Goal: Information Seeking & Learning: Learn about a topic

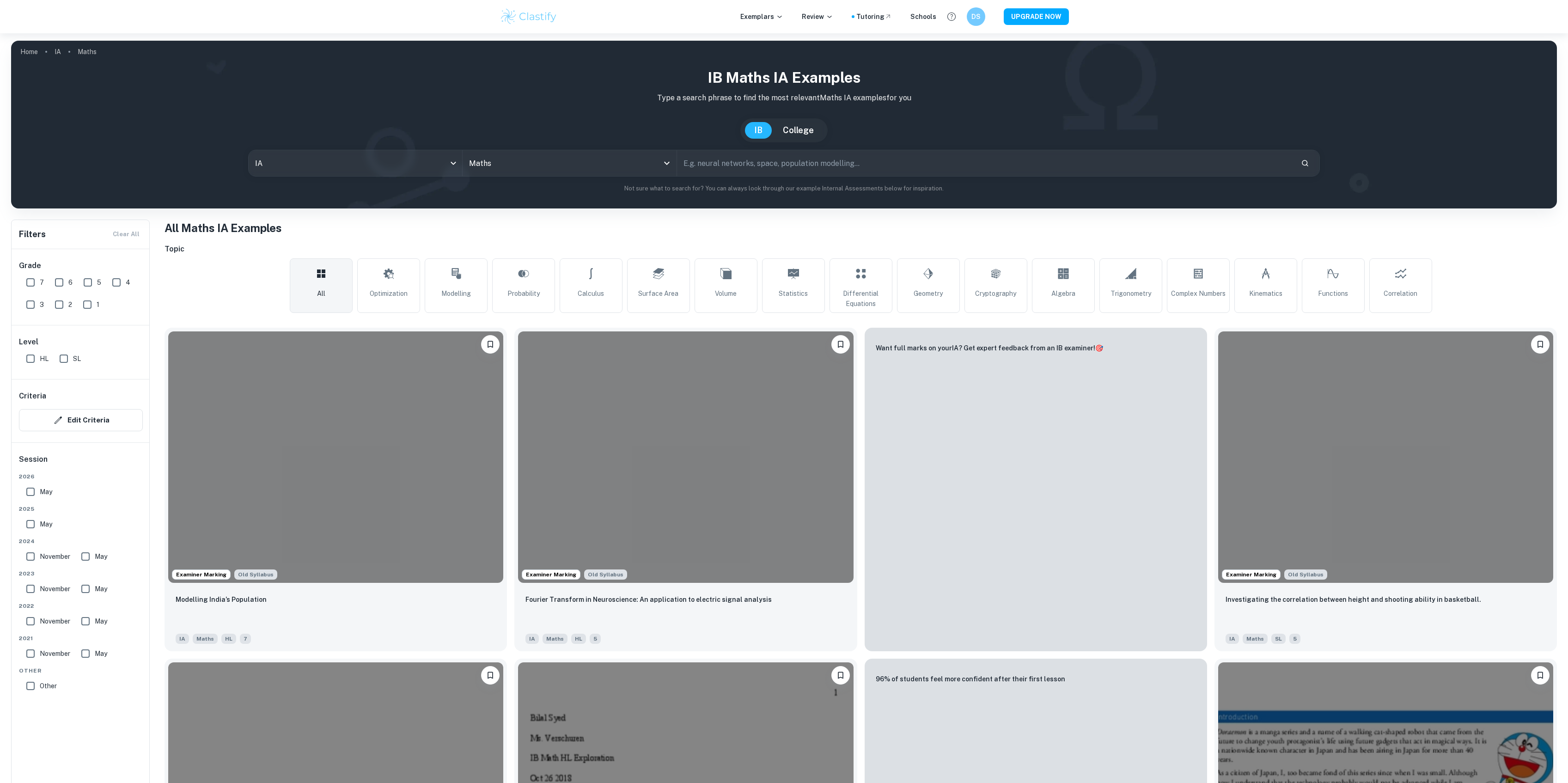
scroll to position [882, 0]
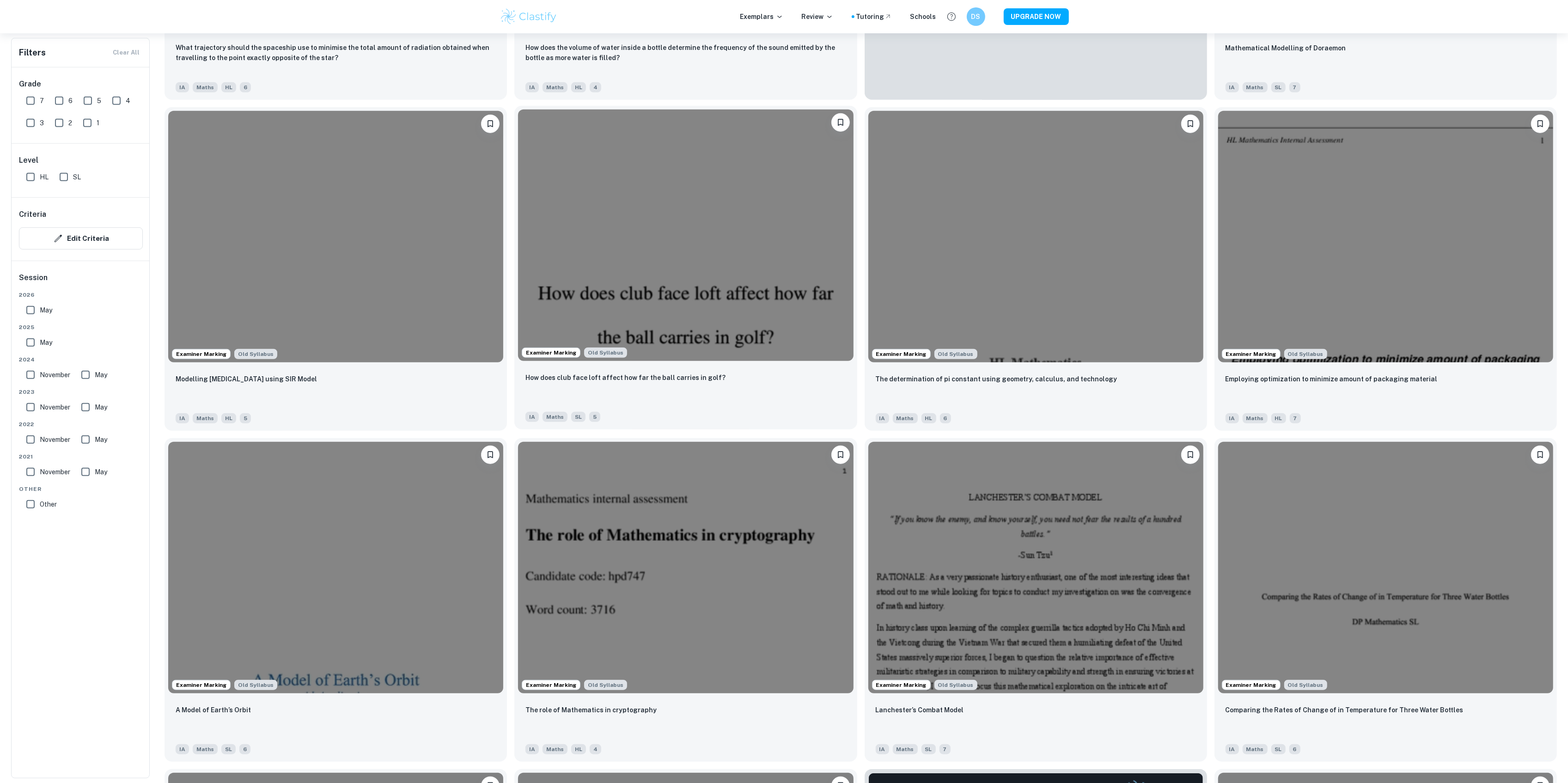
click at [675, 280] on img at bounding box center [685, 235] width 335 height 251
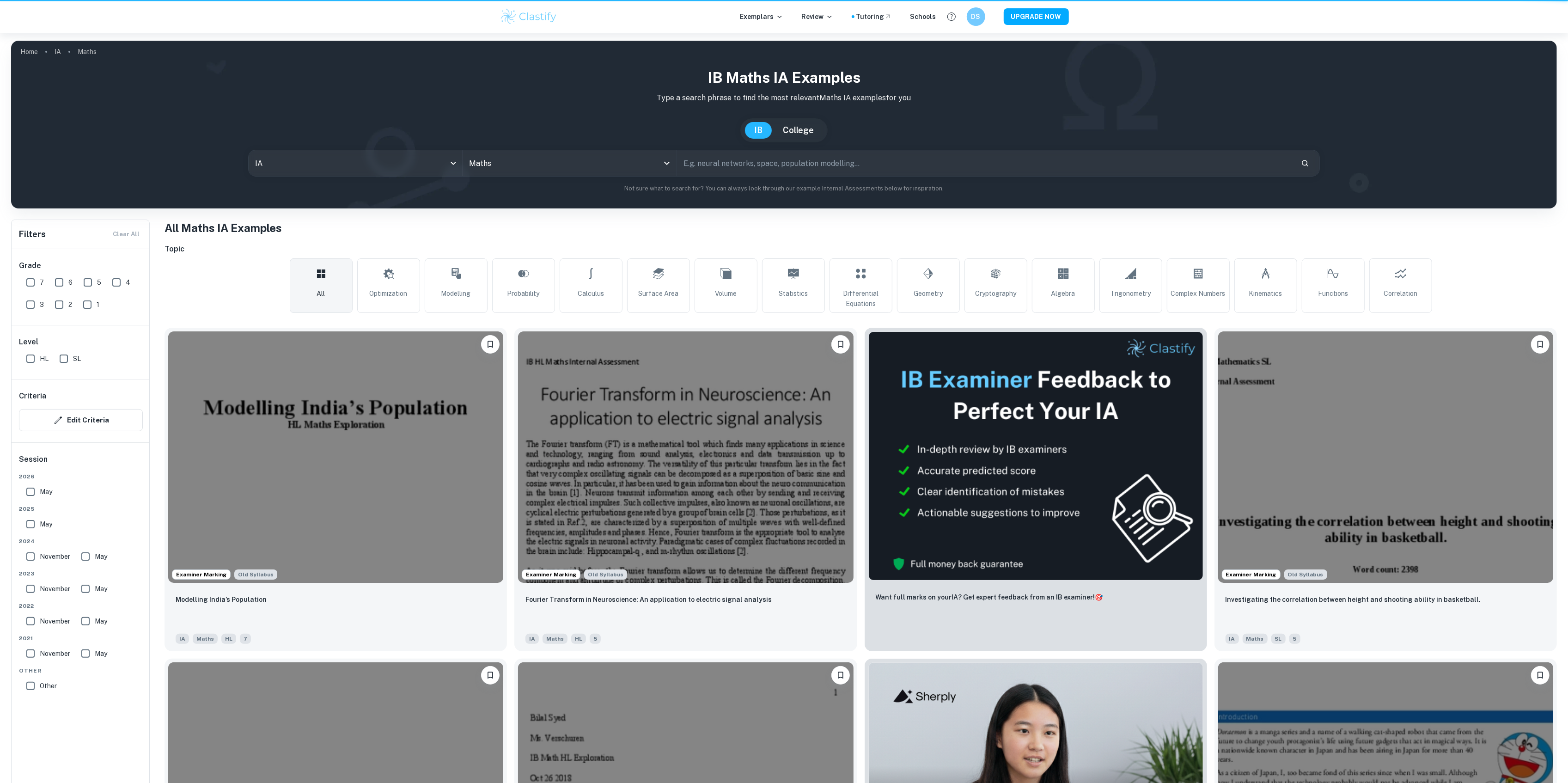
scroll to position [882, 0]
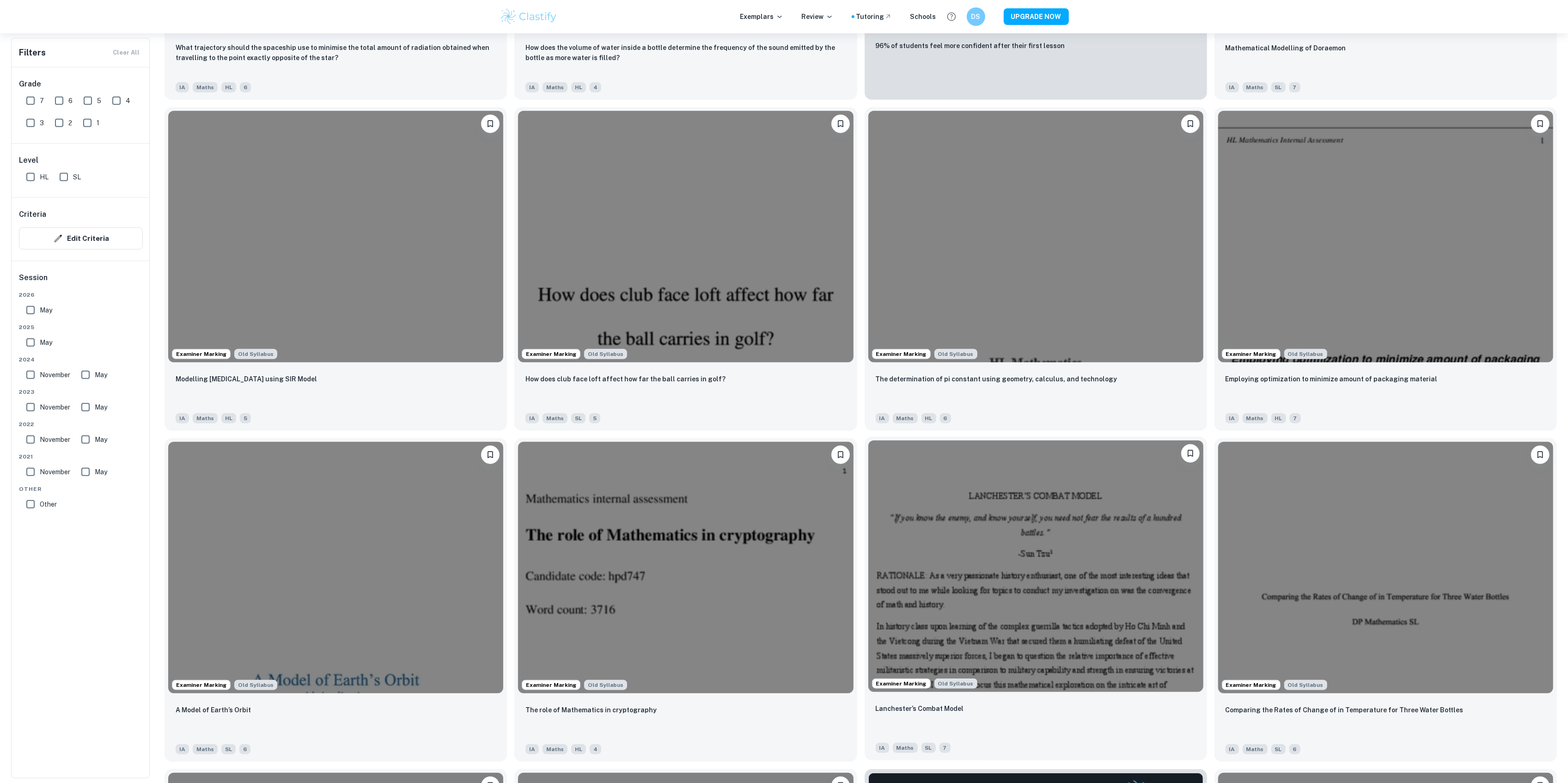
click at [946, 536] on img at bounding box center [1035, 566] width 335 height 251
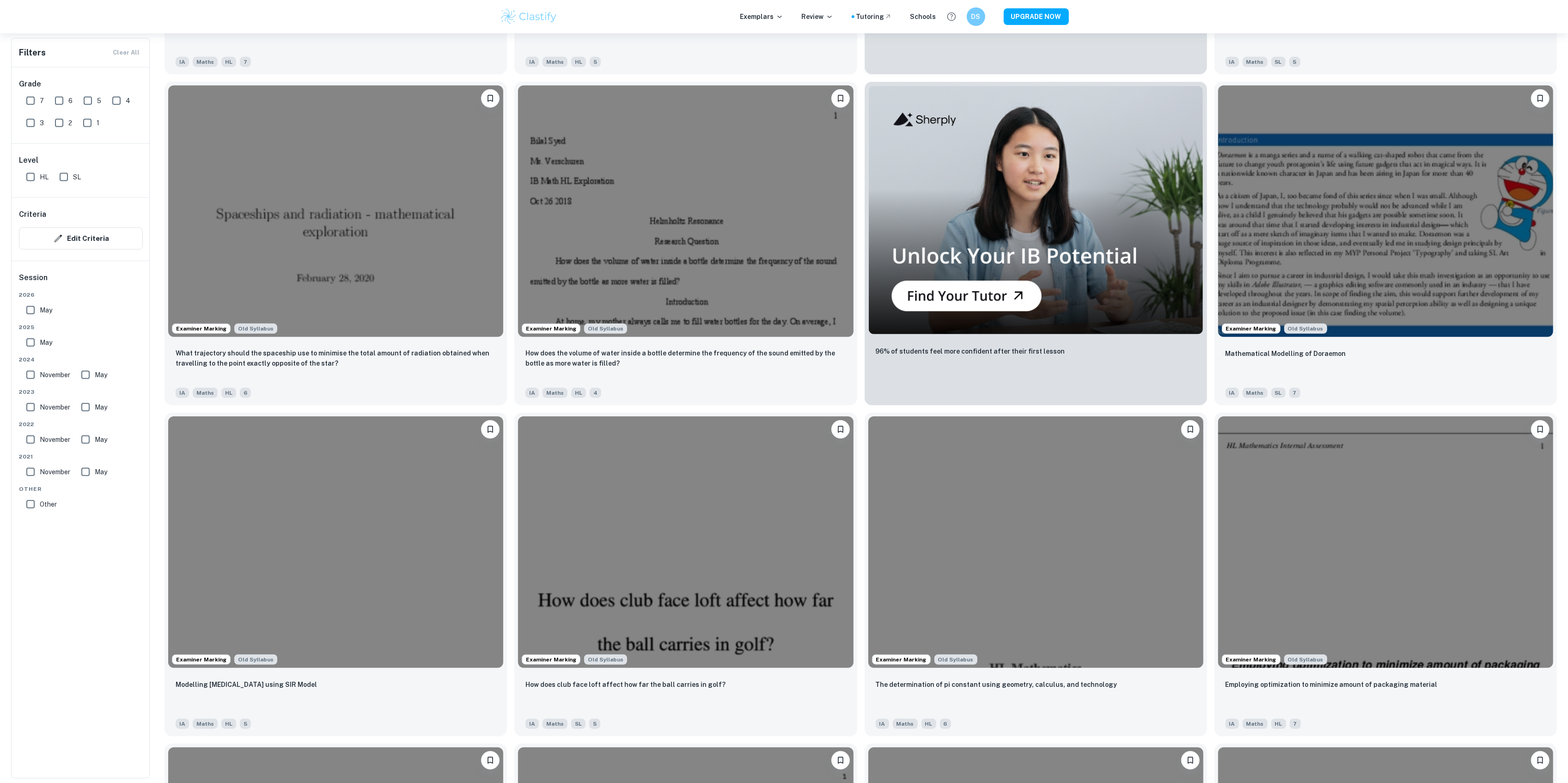
scroll to position [574, 0]
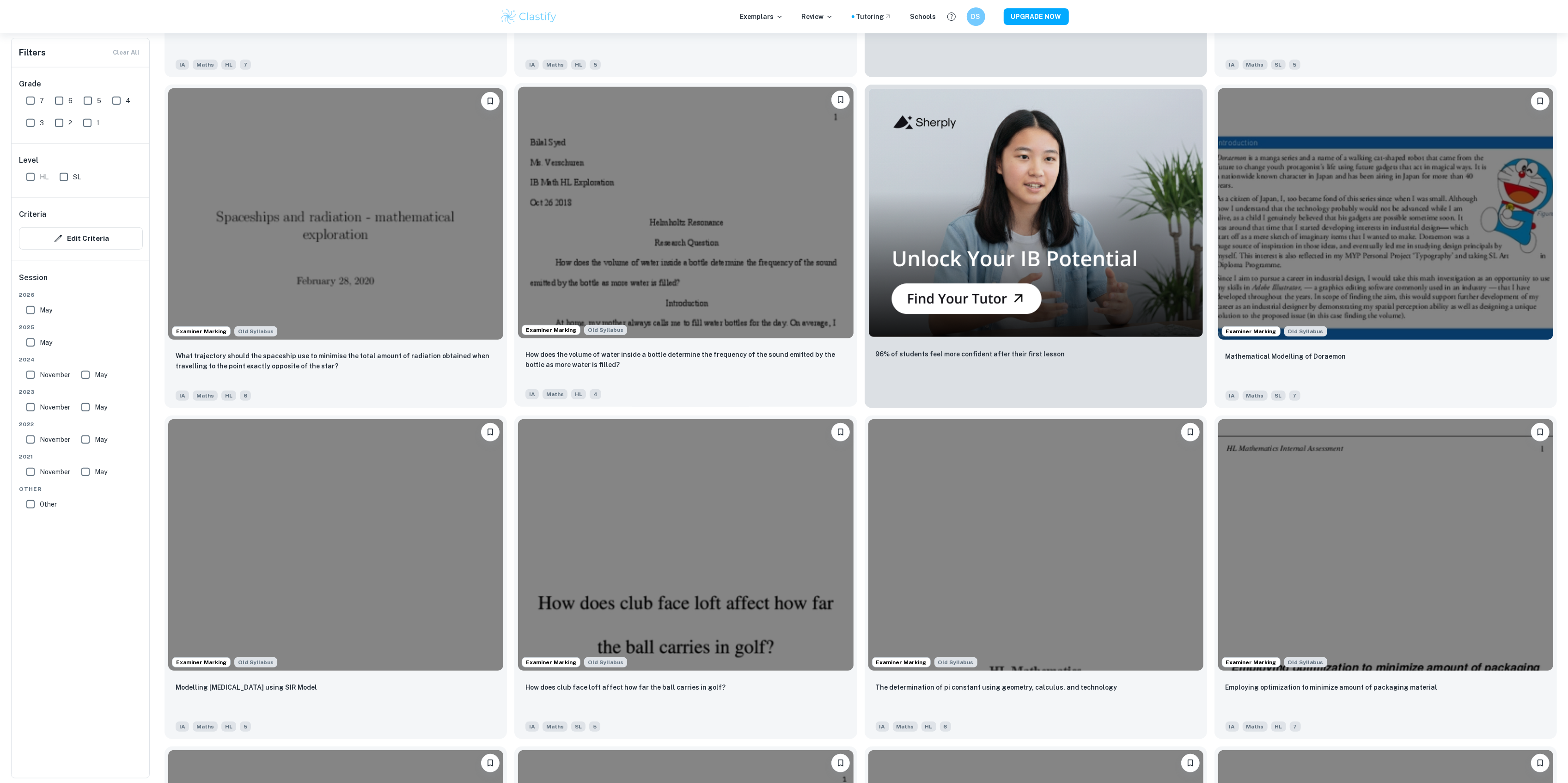
click at [674, 223] on img at bounding box center [685, 212] width 335 height 251
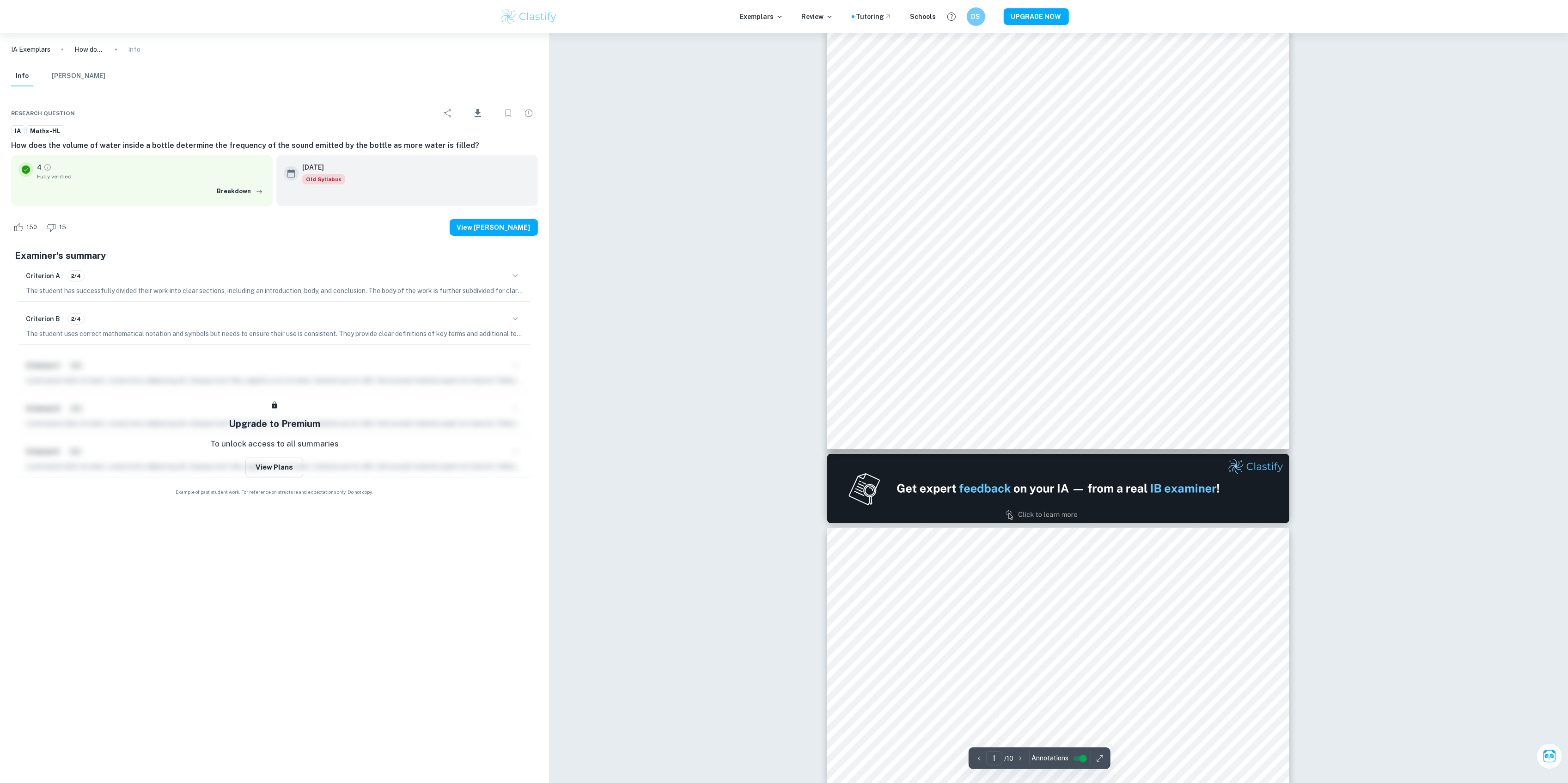
scroll to position [123, 0]
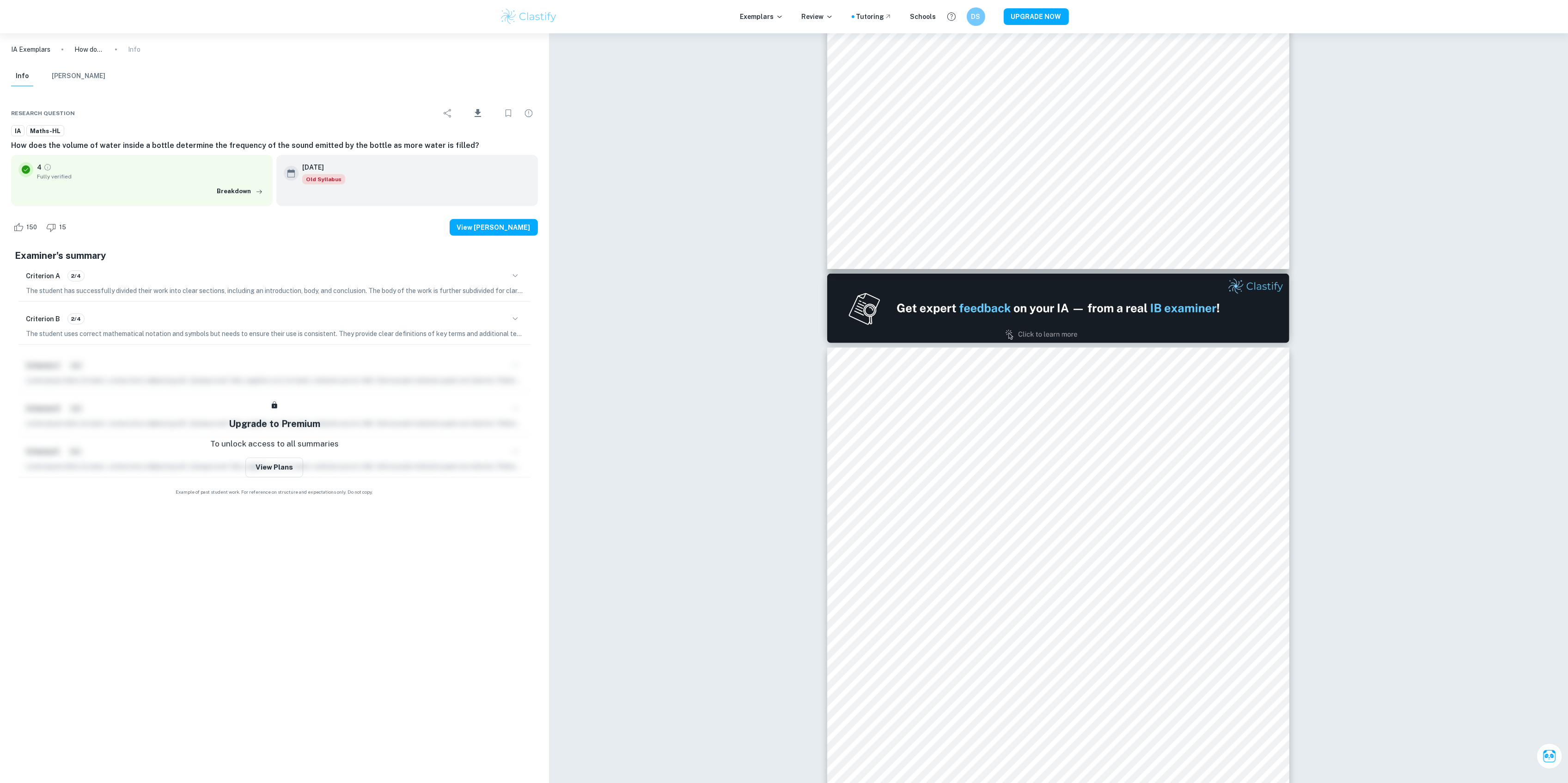
type input "2"
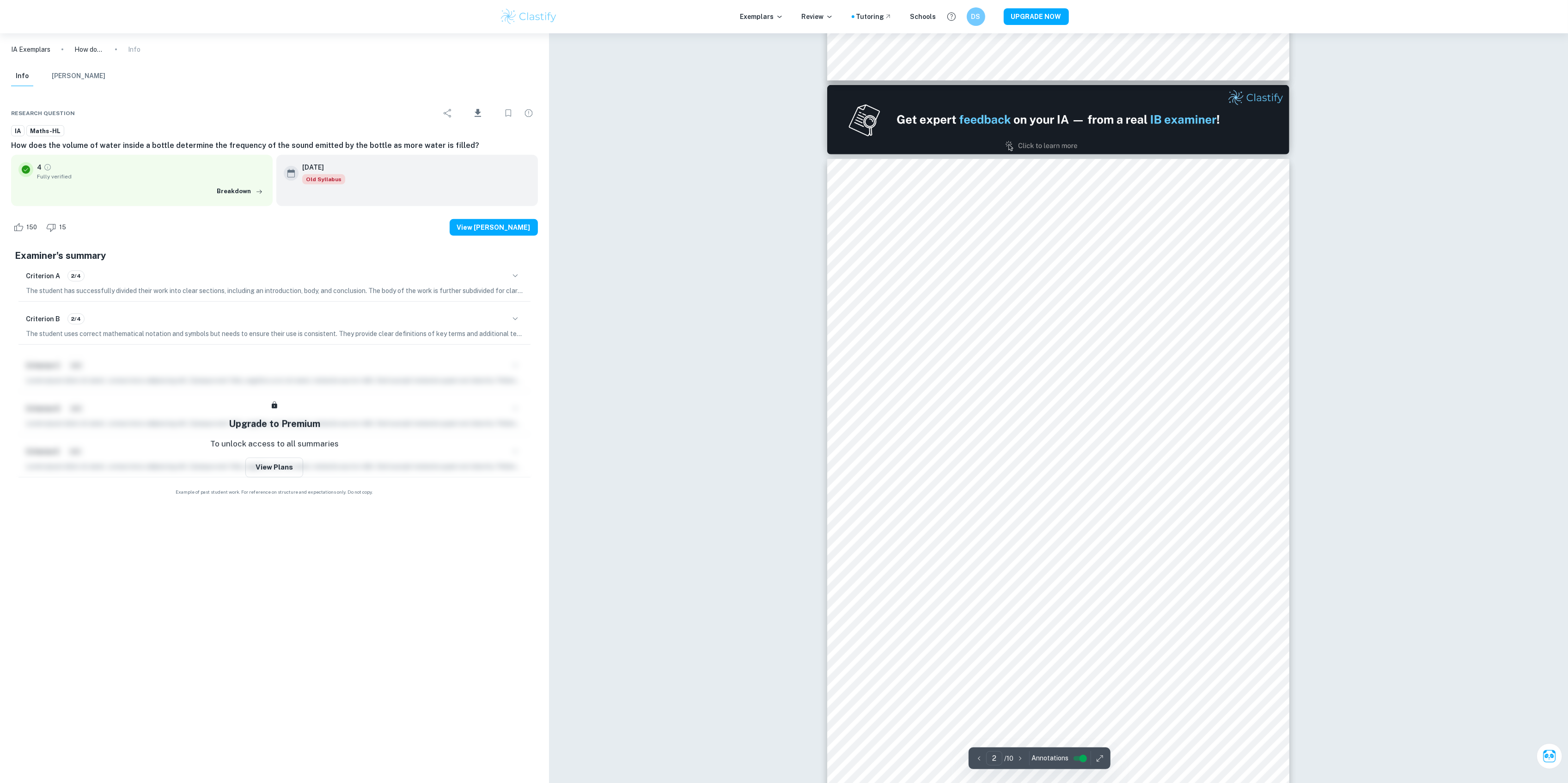
scroll to position [617, 0]
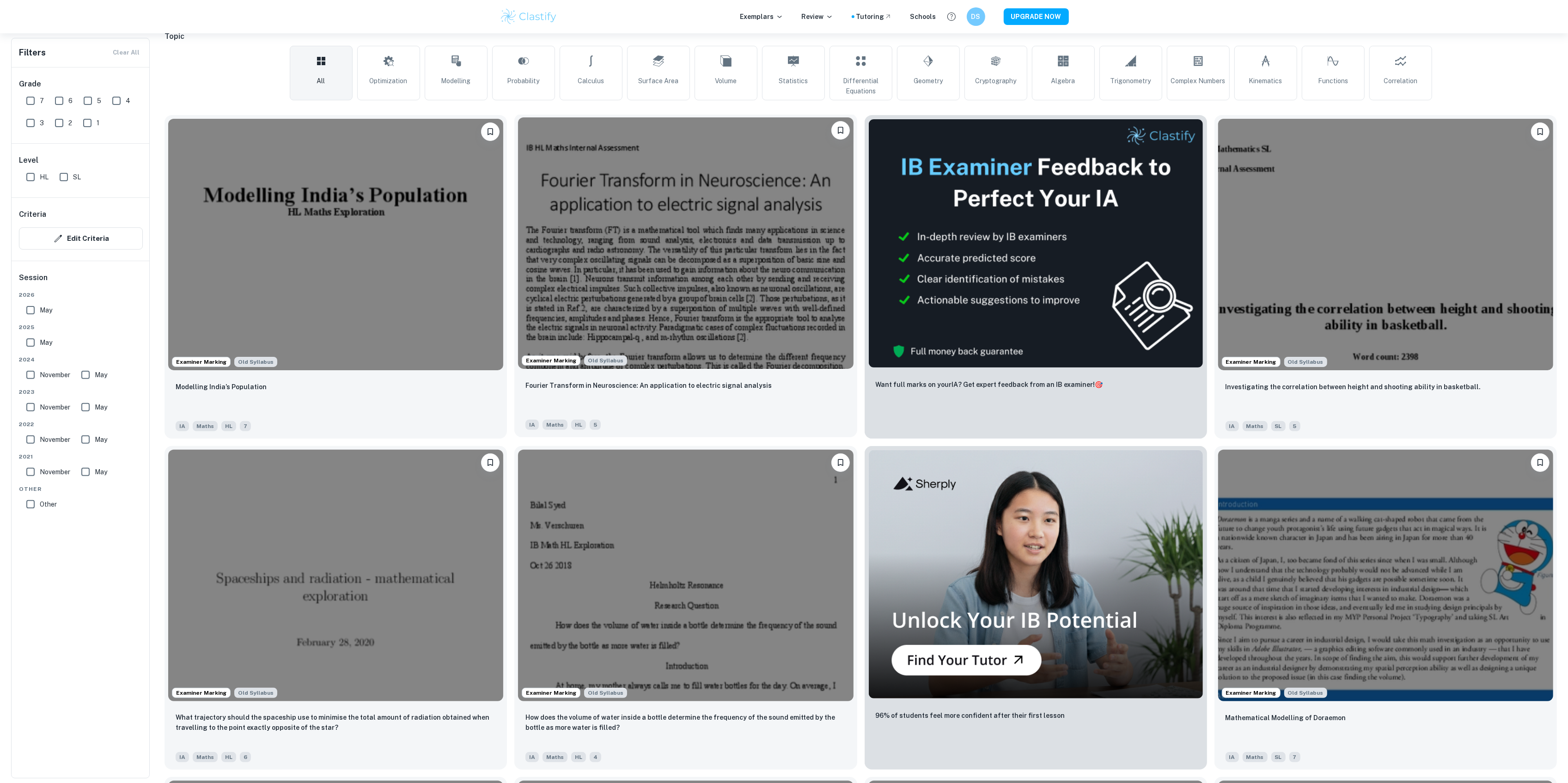
scroll to position [204, 0]
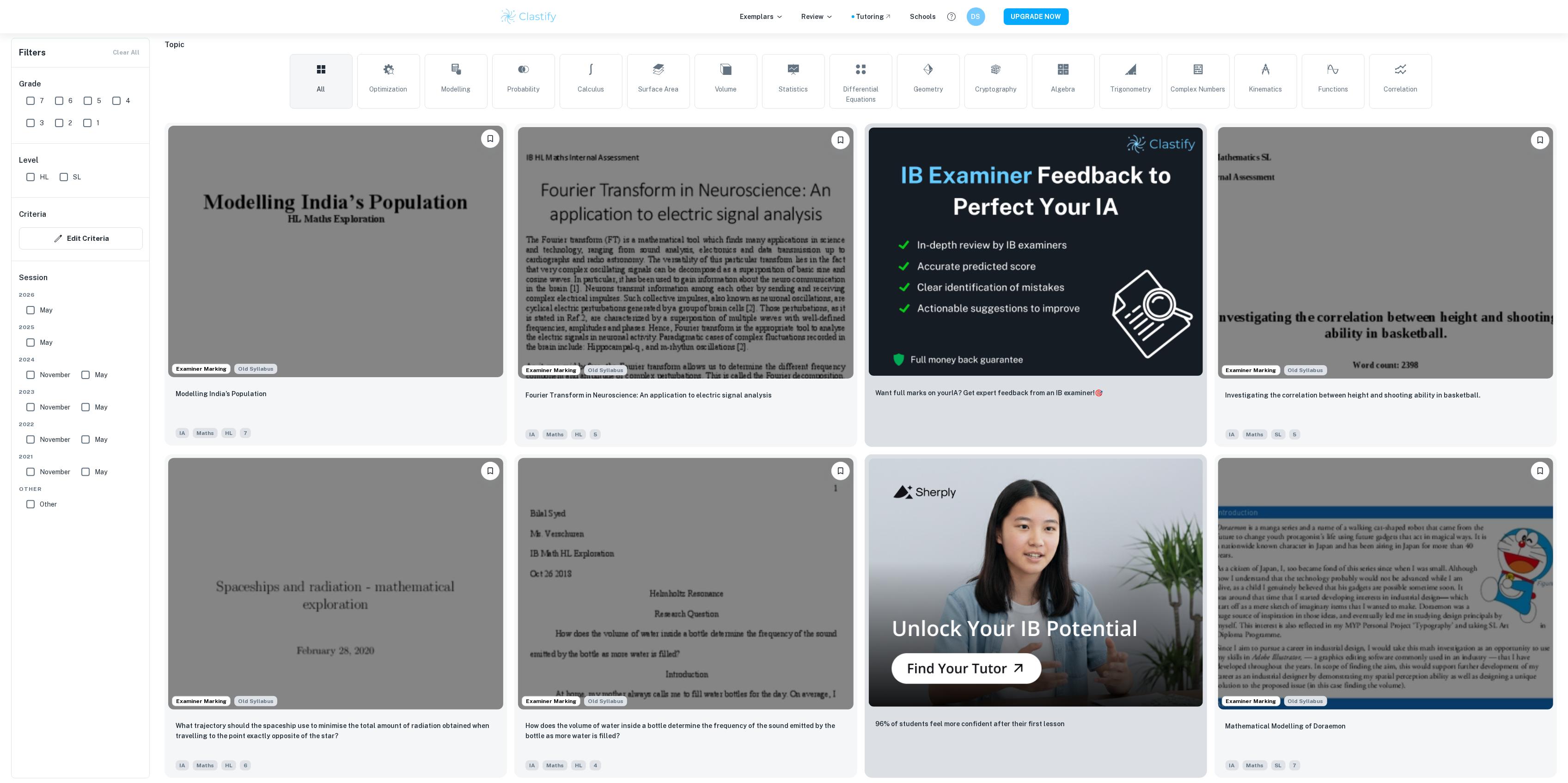
click at [385, 243] on img at bounding box center [336, 251] width 335 height 251
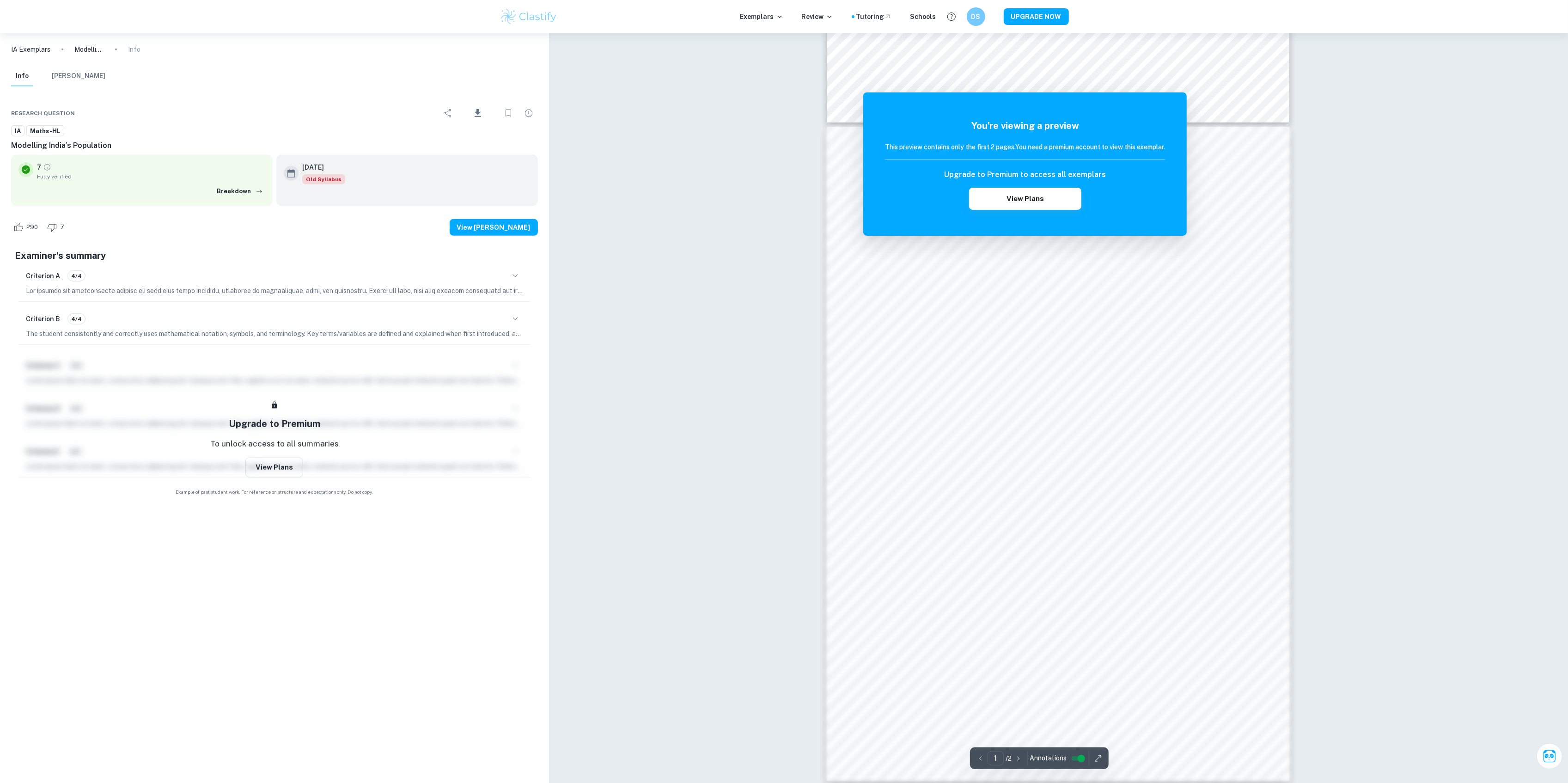
scroll to position [635, 0]
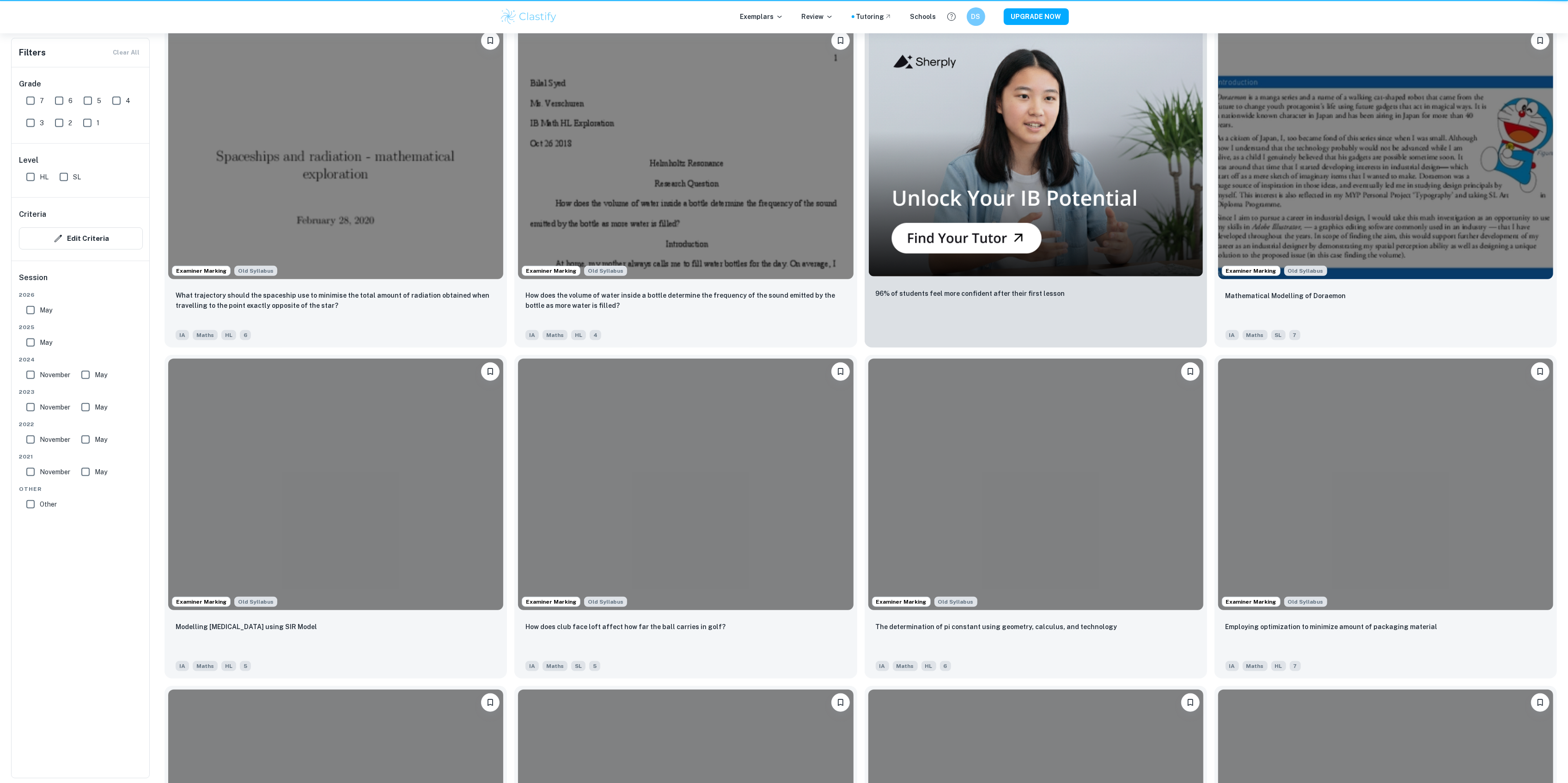
scroll to position [204, 0]
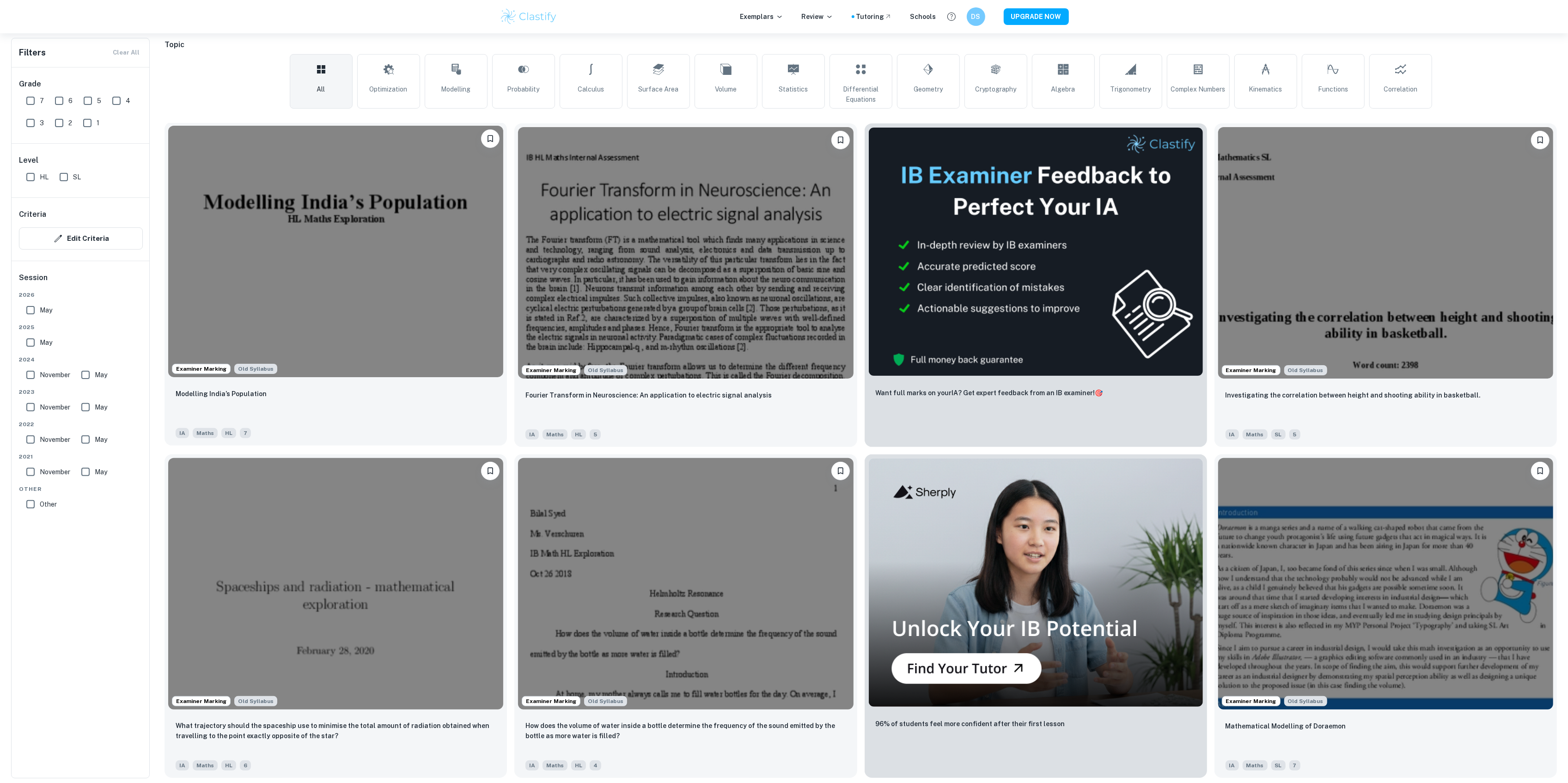
click at [422, 241] on img at bounding box center [336, 251] width 335 height 251
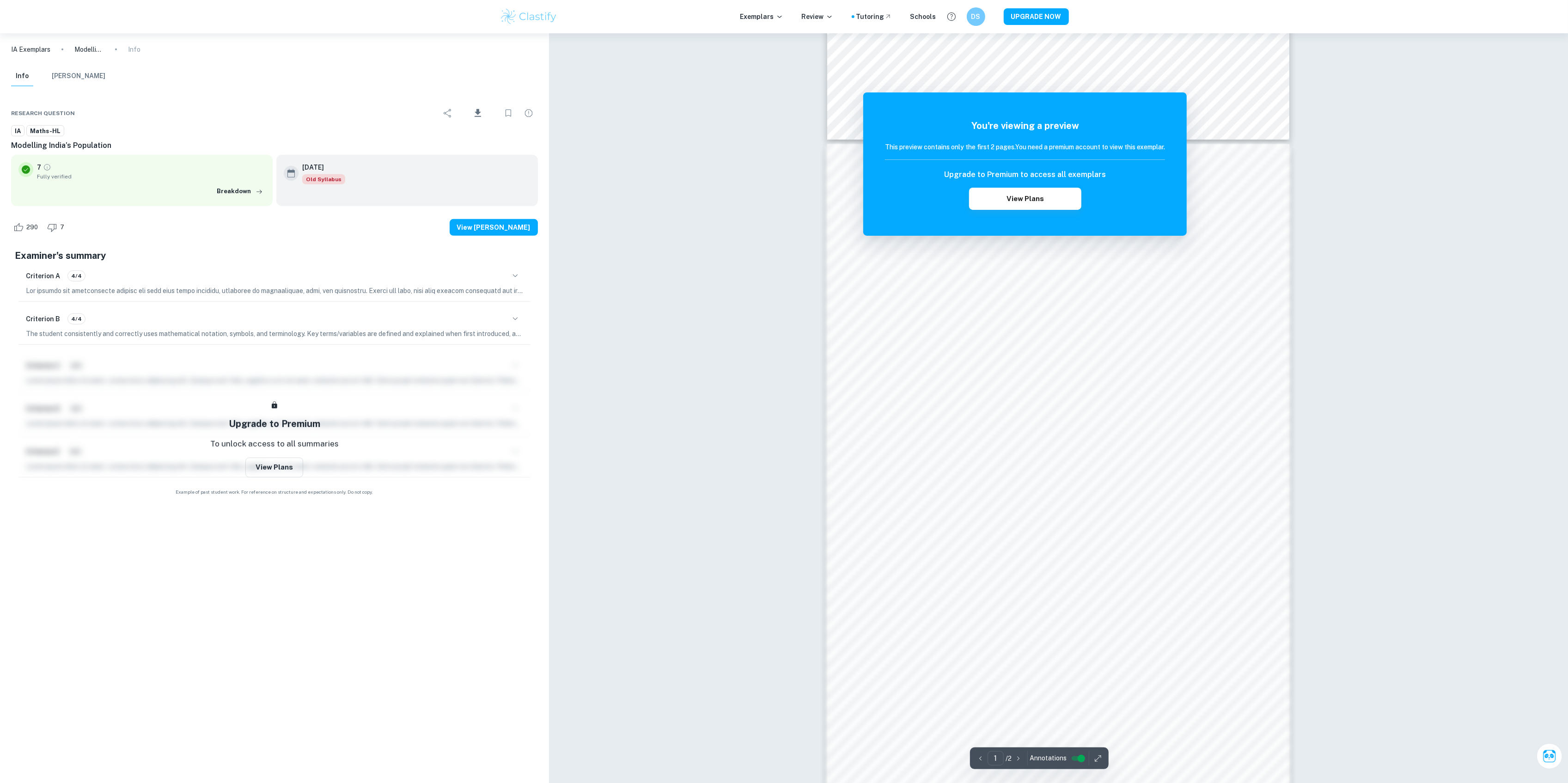
scroll to position [617, 0]
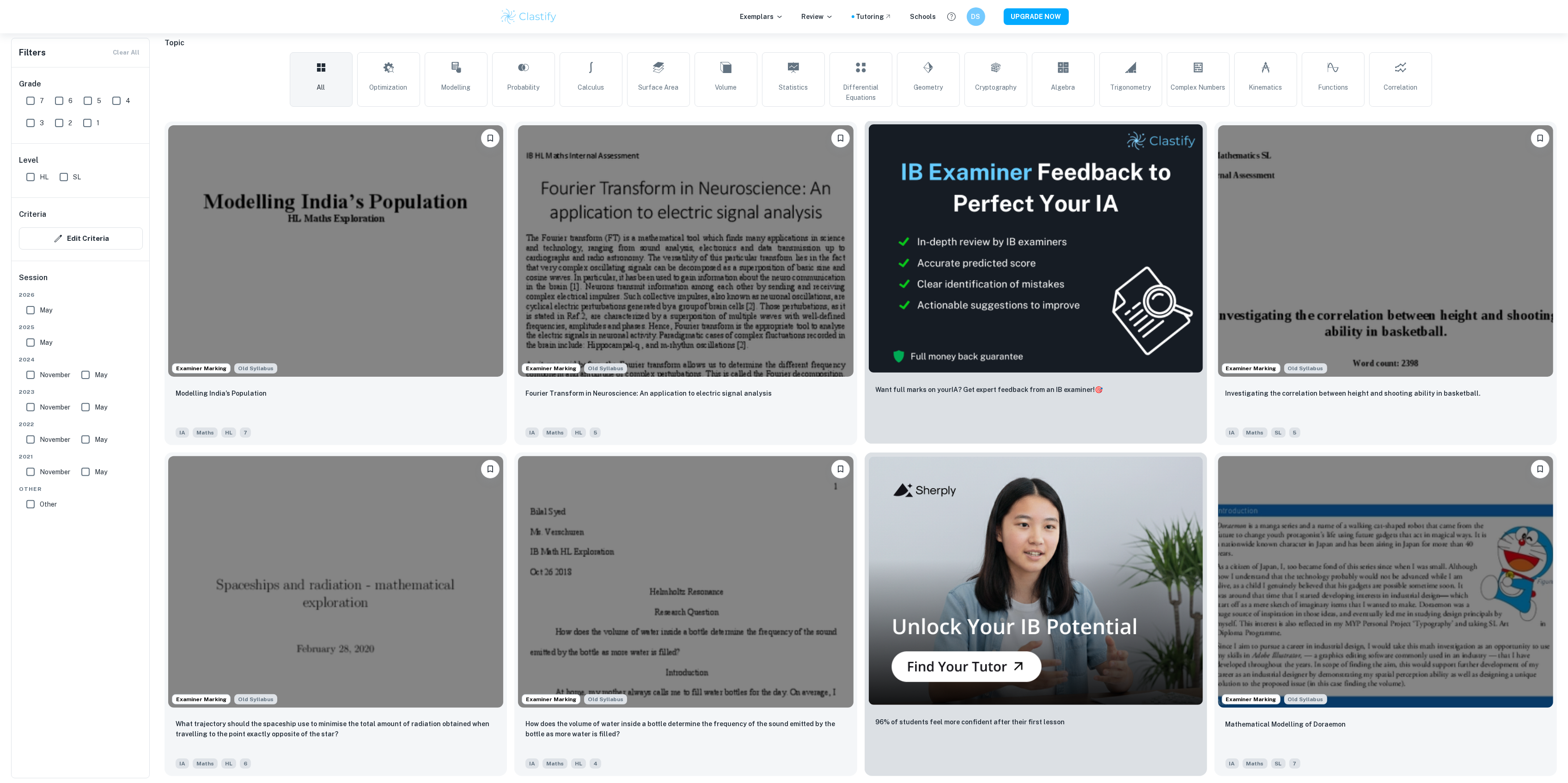
scroll to position [636, 0]
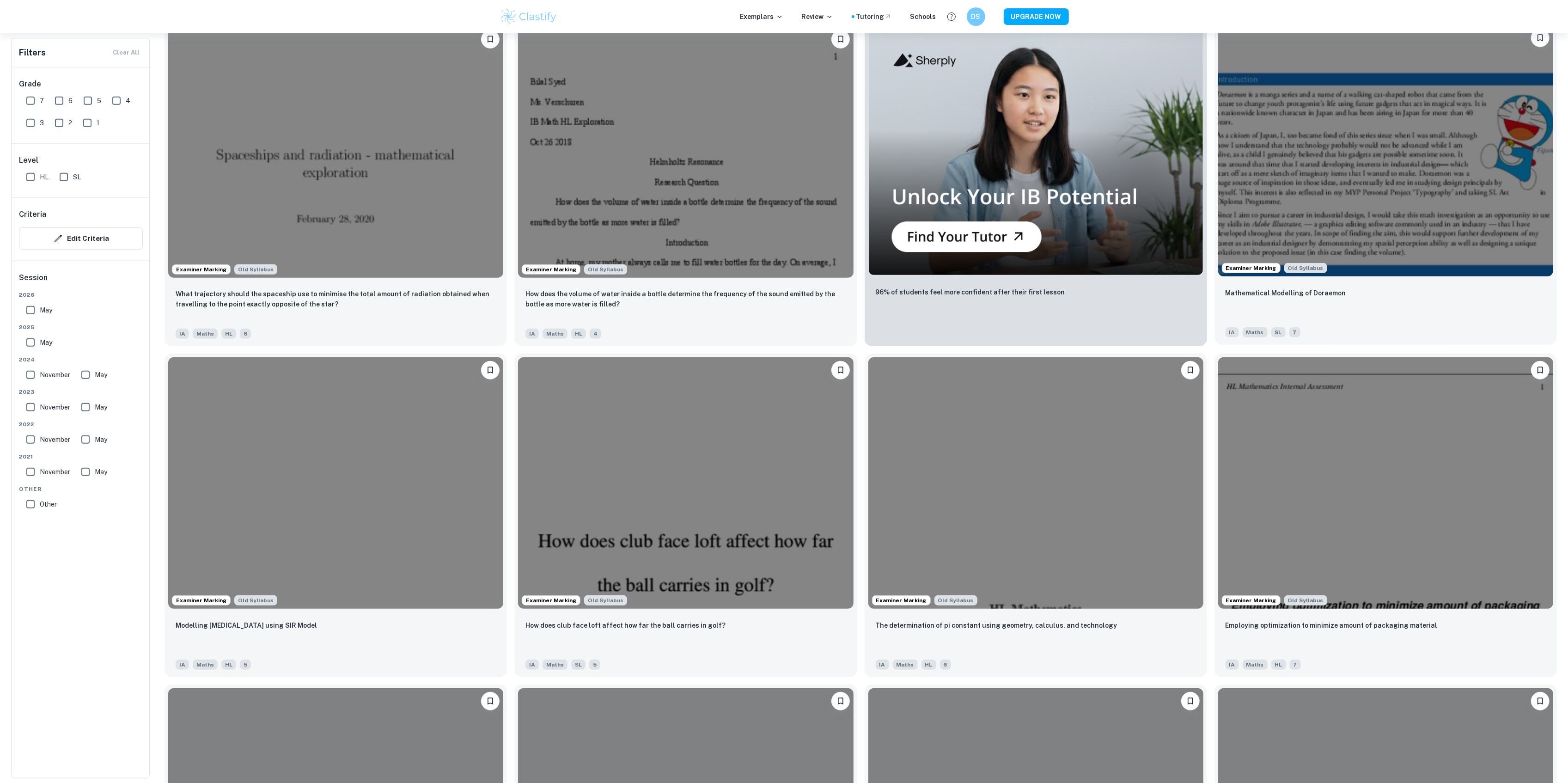
click at [1326, 208] on img at bounding box center [1385, 150] width 335 height 251
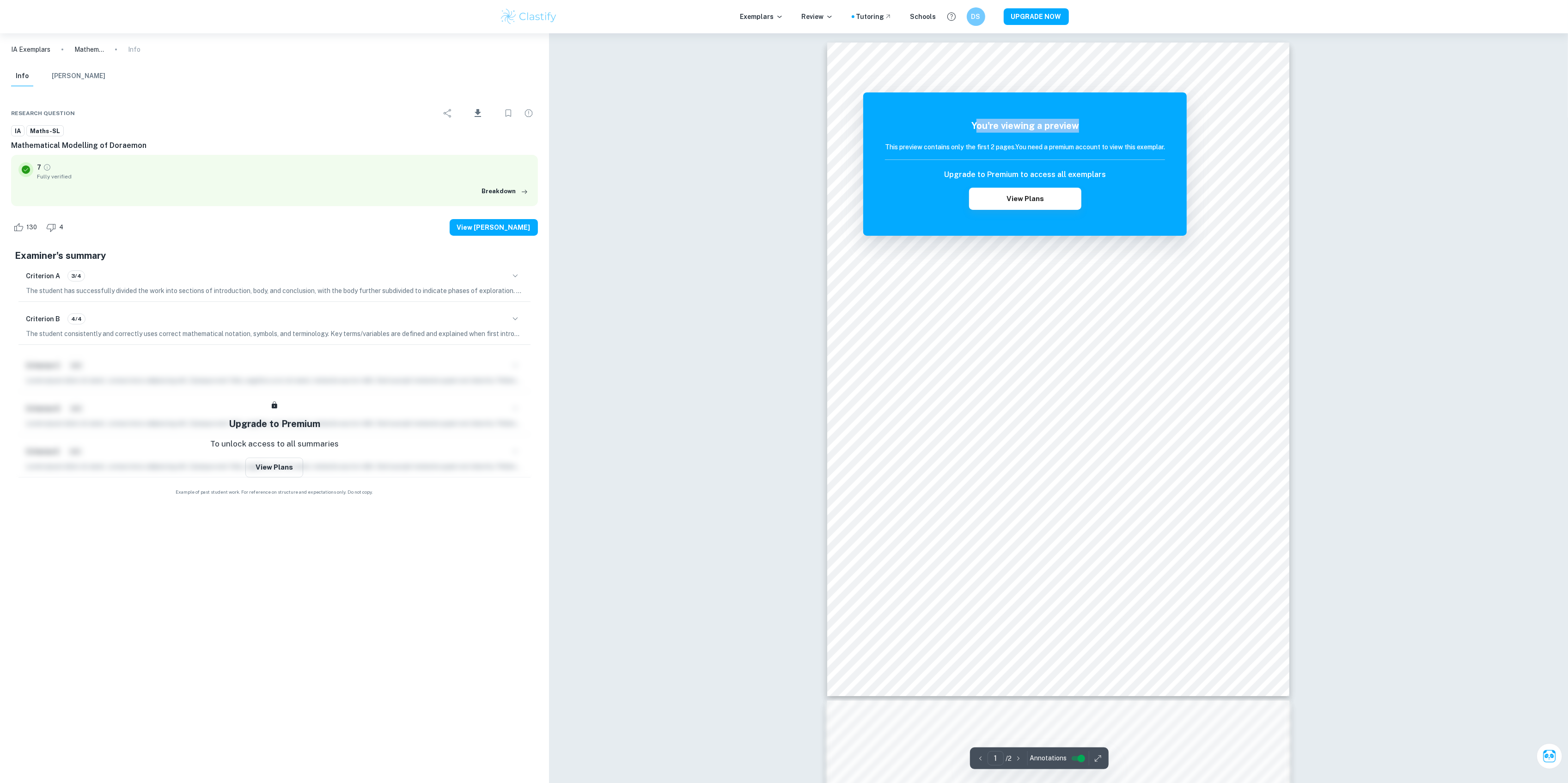
drag, startPoint x: 978, startPoint y: 110, endPoint x: 970, endPoint y: 153, distance: 43.7
click at [971, 153] on div "You're viewing a preview This preview contains only the first 2 pages. You need…" at bounding box center [1025, 164] width 323 height 143
click at [751, 244] on div "Correct Criterion A The topic of the Internal assessment is stated clearly and …" at bounding box center [1059, 726] width 1019 height 1385
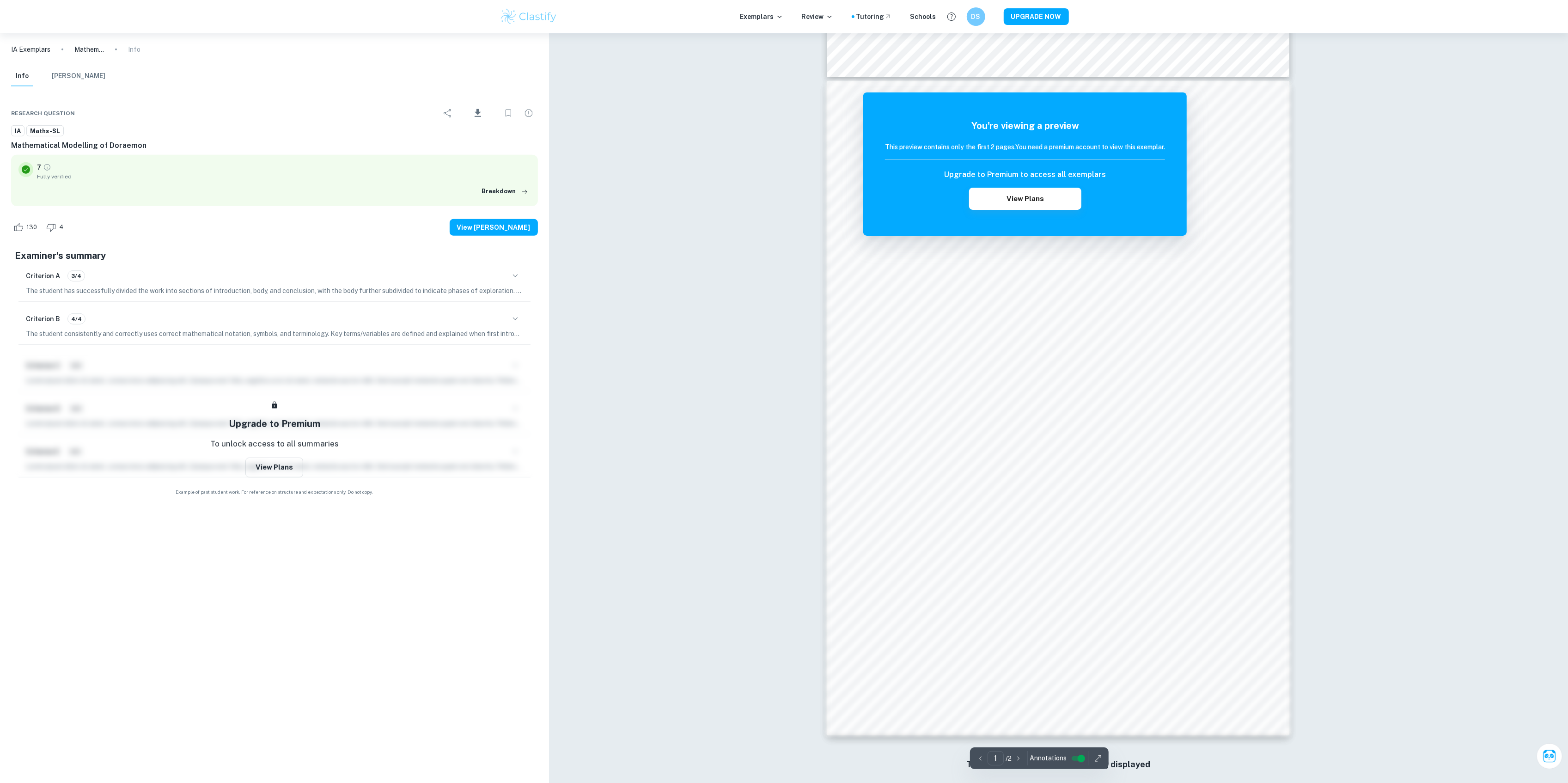
scroll to position [635, 0]
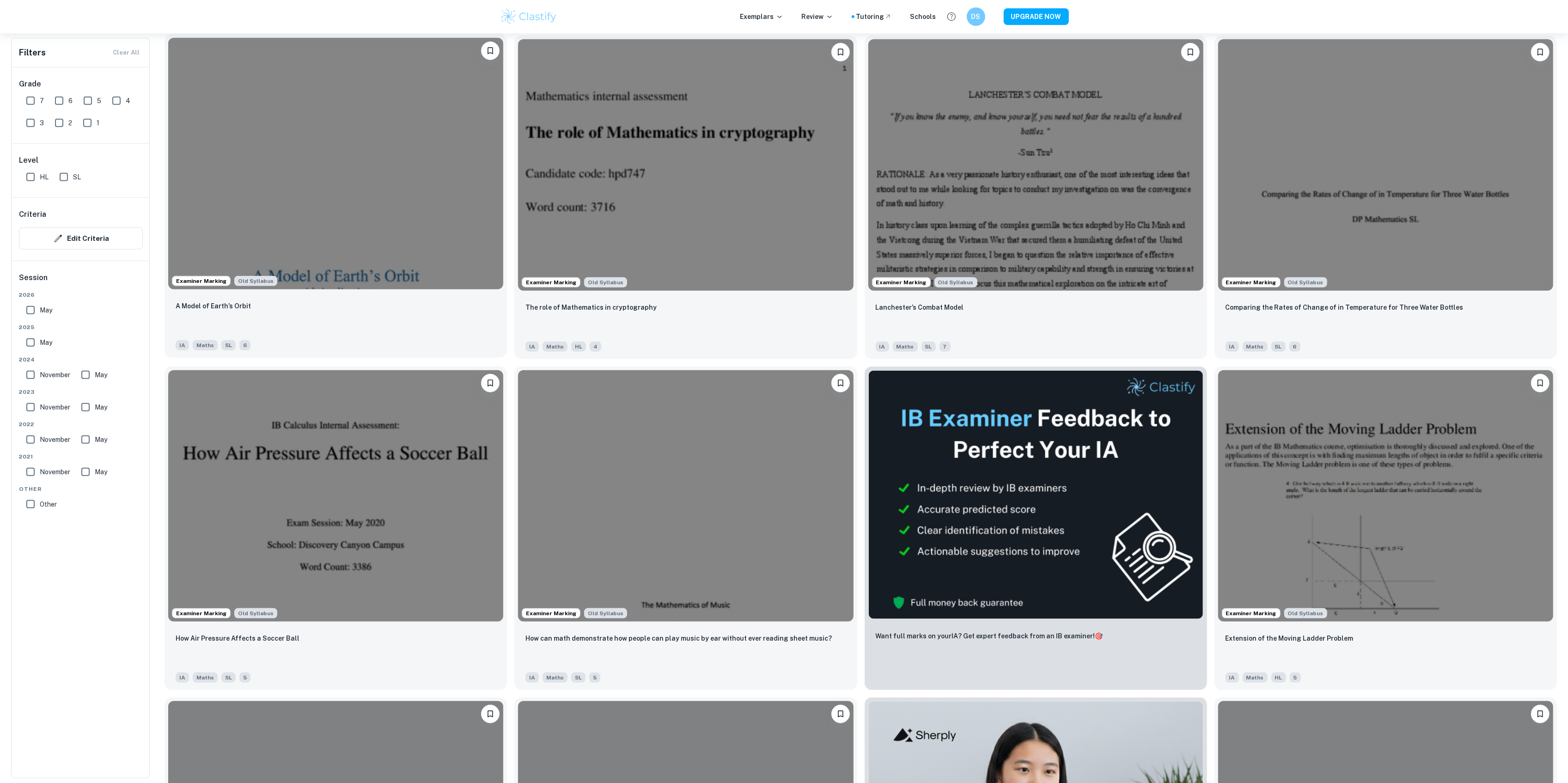
scroll to position [1314, 0]
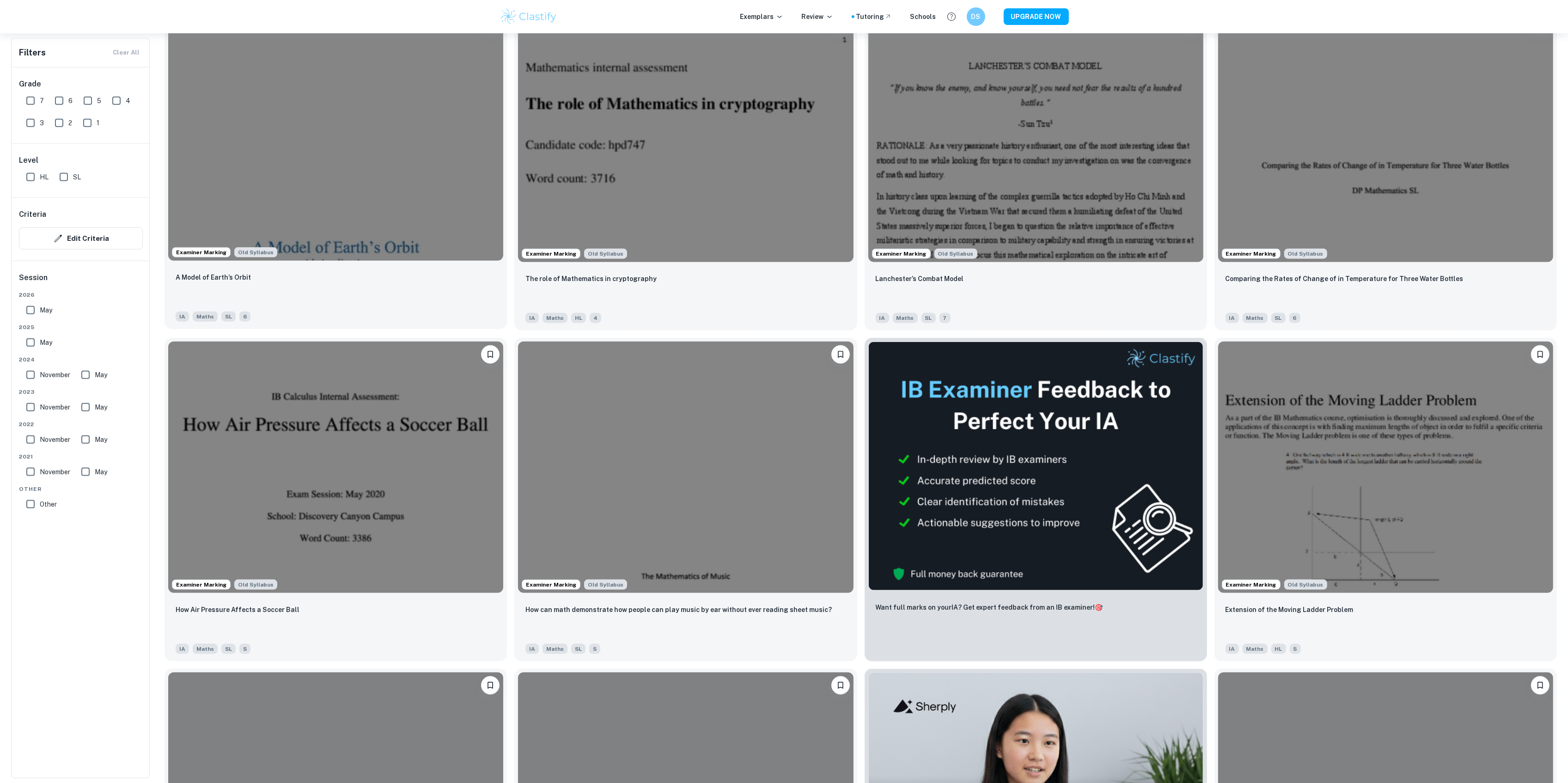
click at [362, 180] on img at bounding box center [336, 134] width 335 height 251
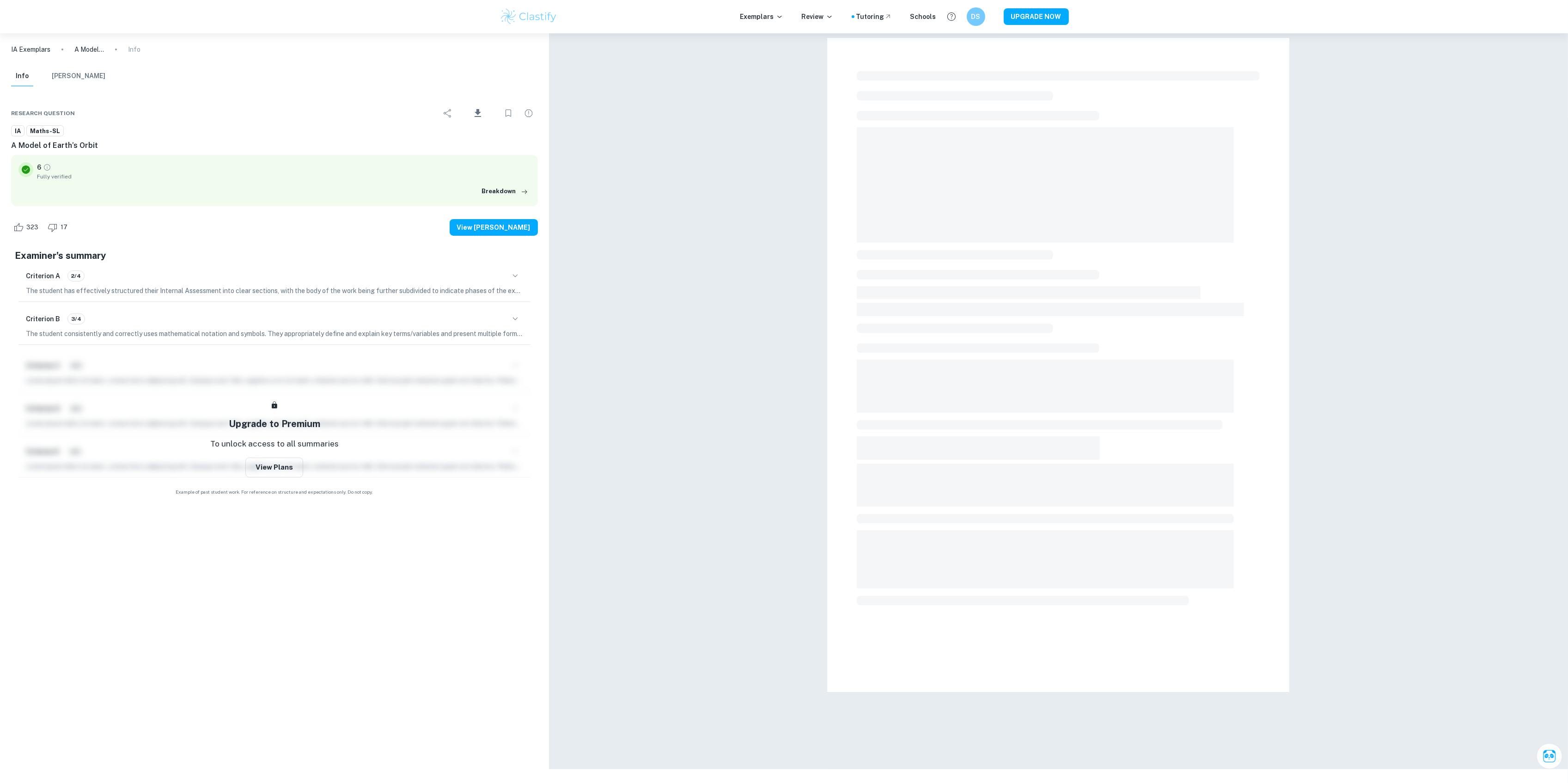
click at [512, 278] on icon "button" at bounding box center [515, 276] width 11 height 11
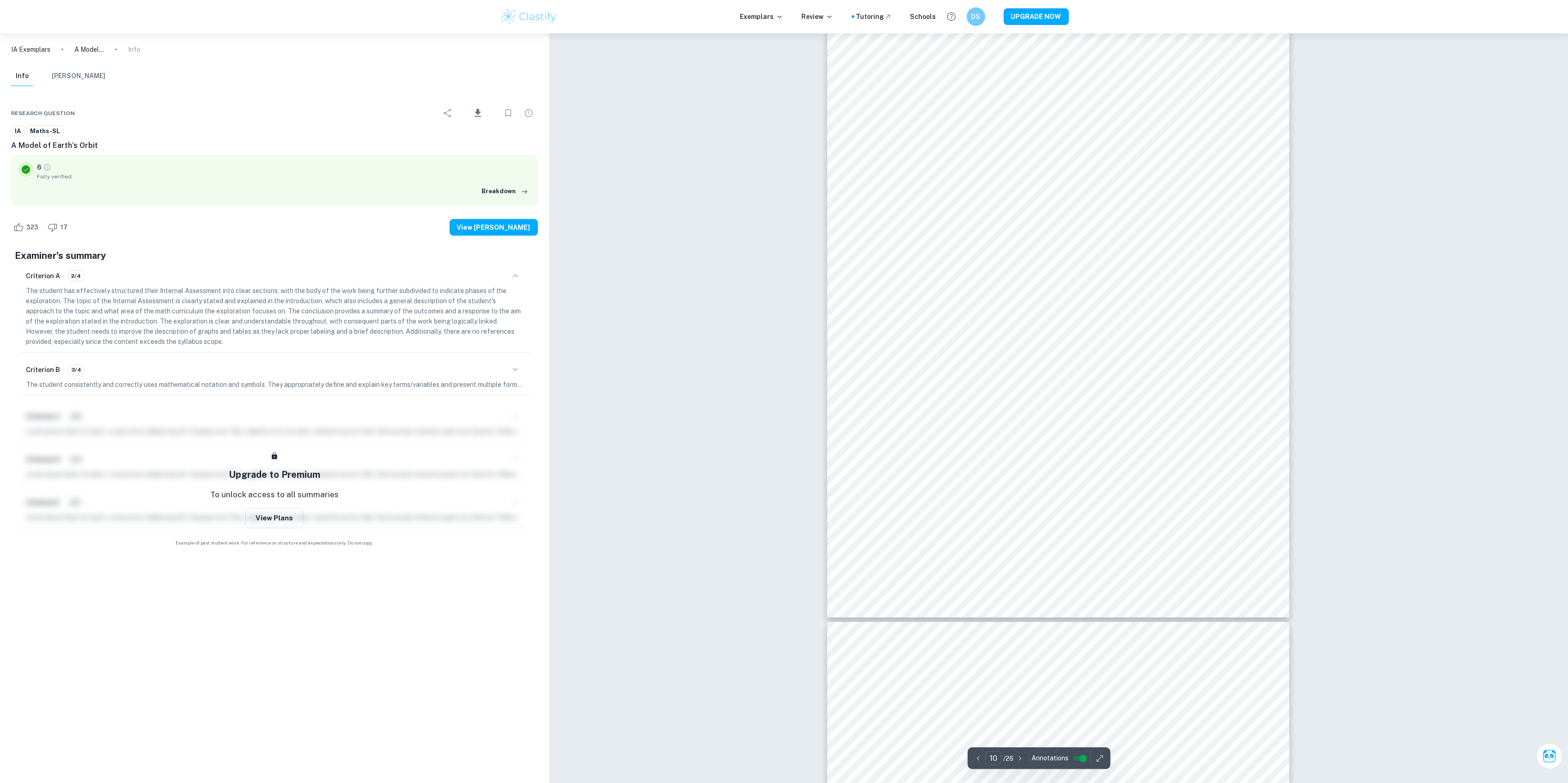
scroll to position [5917, 0]
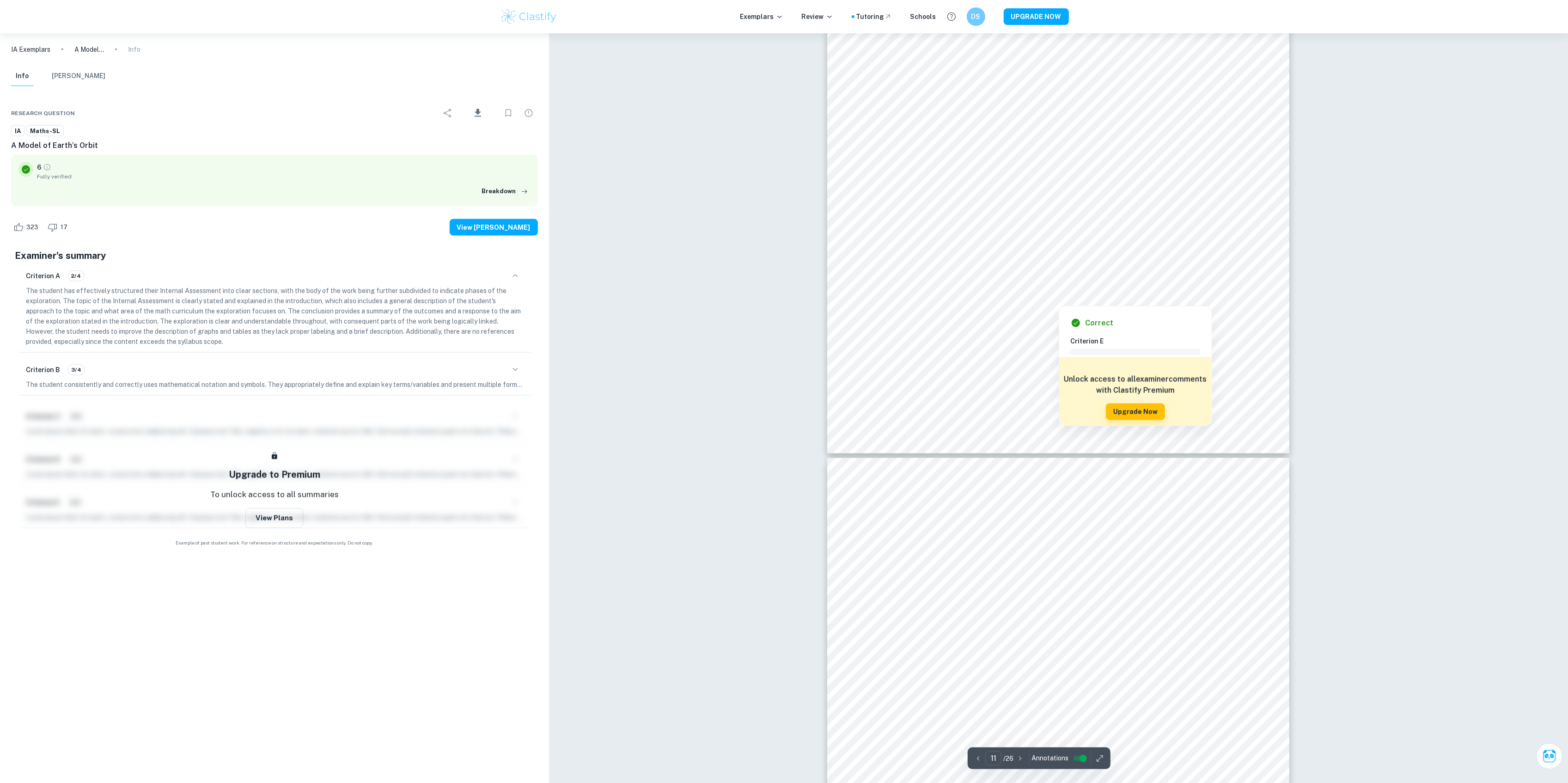
type input "12"
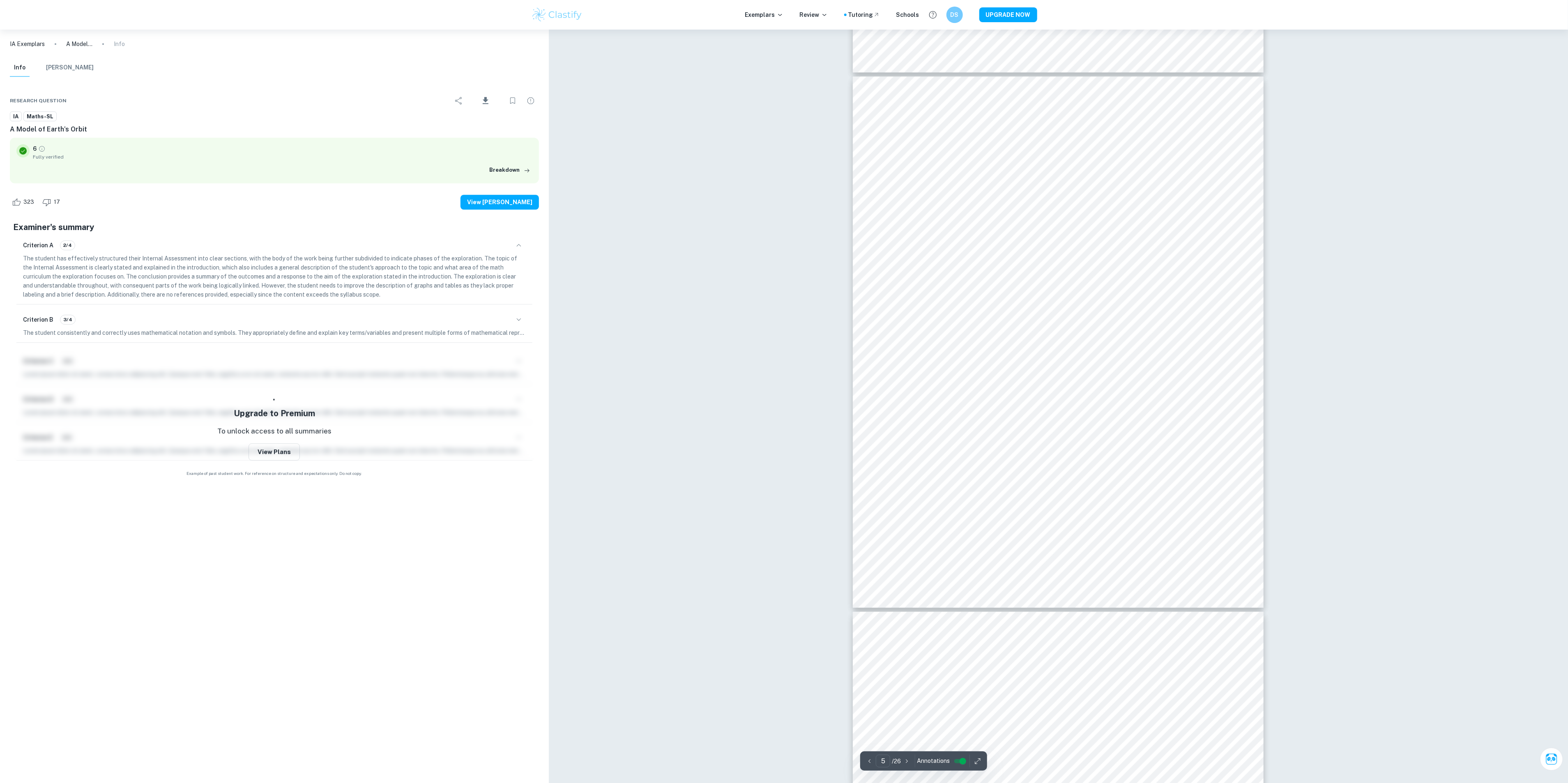
scroll to position [2253, 0]
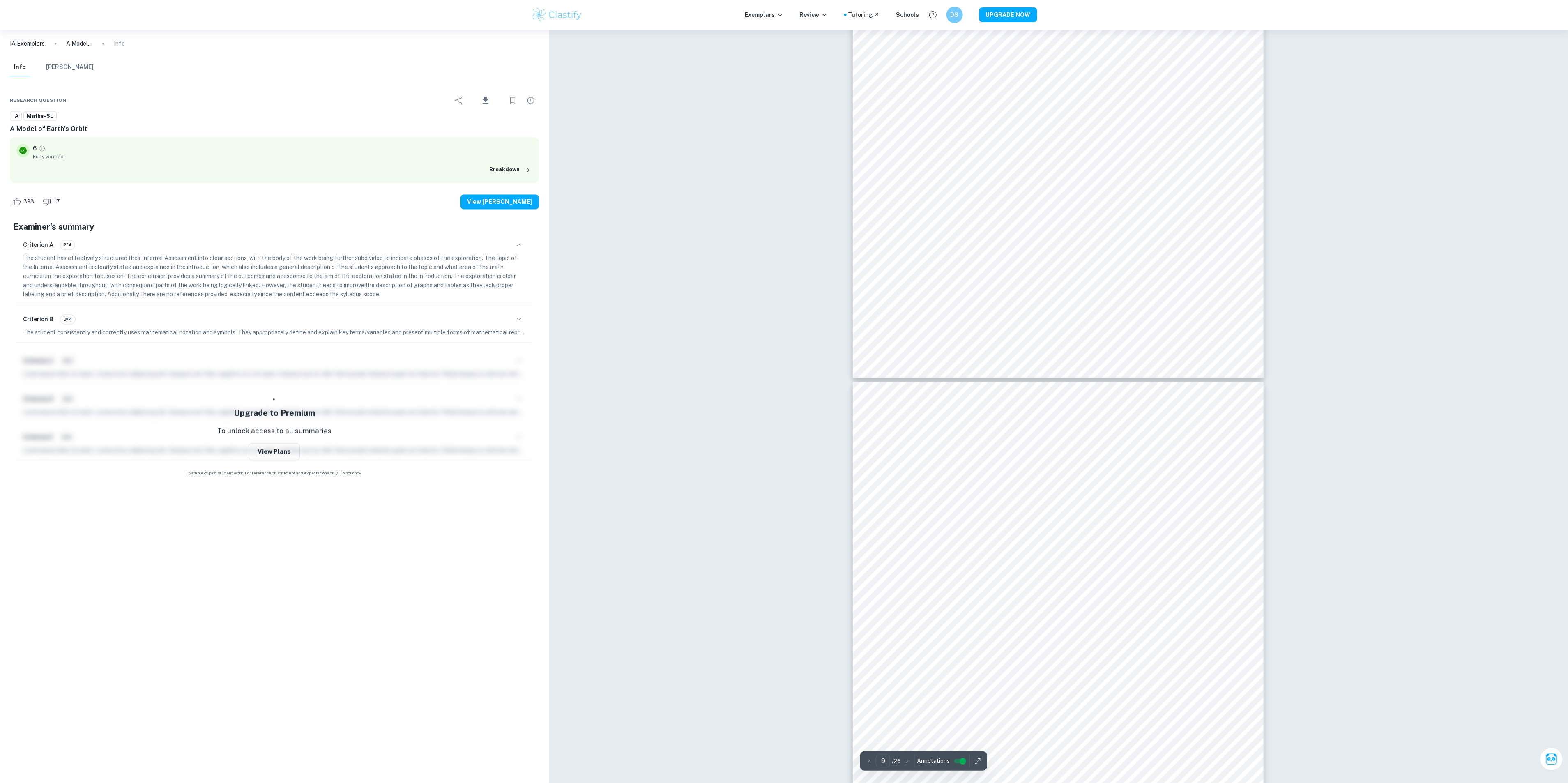
type input "10"
